Goal: Transaction & Acquisition: Register for event/course

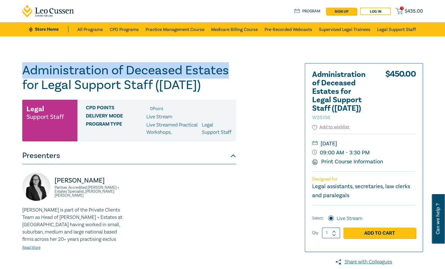
drag, startPoint x: 228, startPoint y: 71, endPoint x: 6, endPoint y: 71, distance: 222.4
click at [6, 71] on div "Administration of Deceased Estates for Legal Support Staff ([DATE]) W25106 Lega…" at bounding box center [222, 203] width 445 height 335
copy h1 "Administration of Deceased Estates"
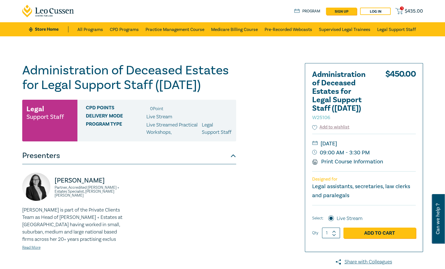
click at [115, 11] on div "1 $ 435.00 Store Home About us Program sign up Log in 1 $ 435.00" at bounding box center [223, 11] width 408 height 22
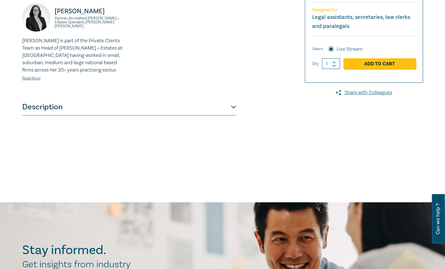
click at [166, 112] on button "Description" at bounding box center [129, 107] width 214 height 17
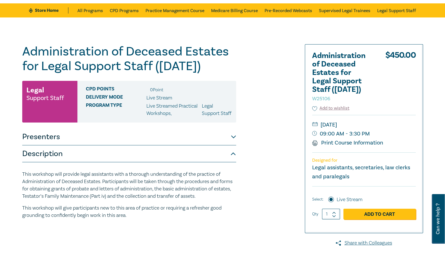
scroll to position [19, 0]
